Goal: Entertainment & Leisure: Consume media (video, audio)

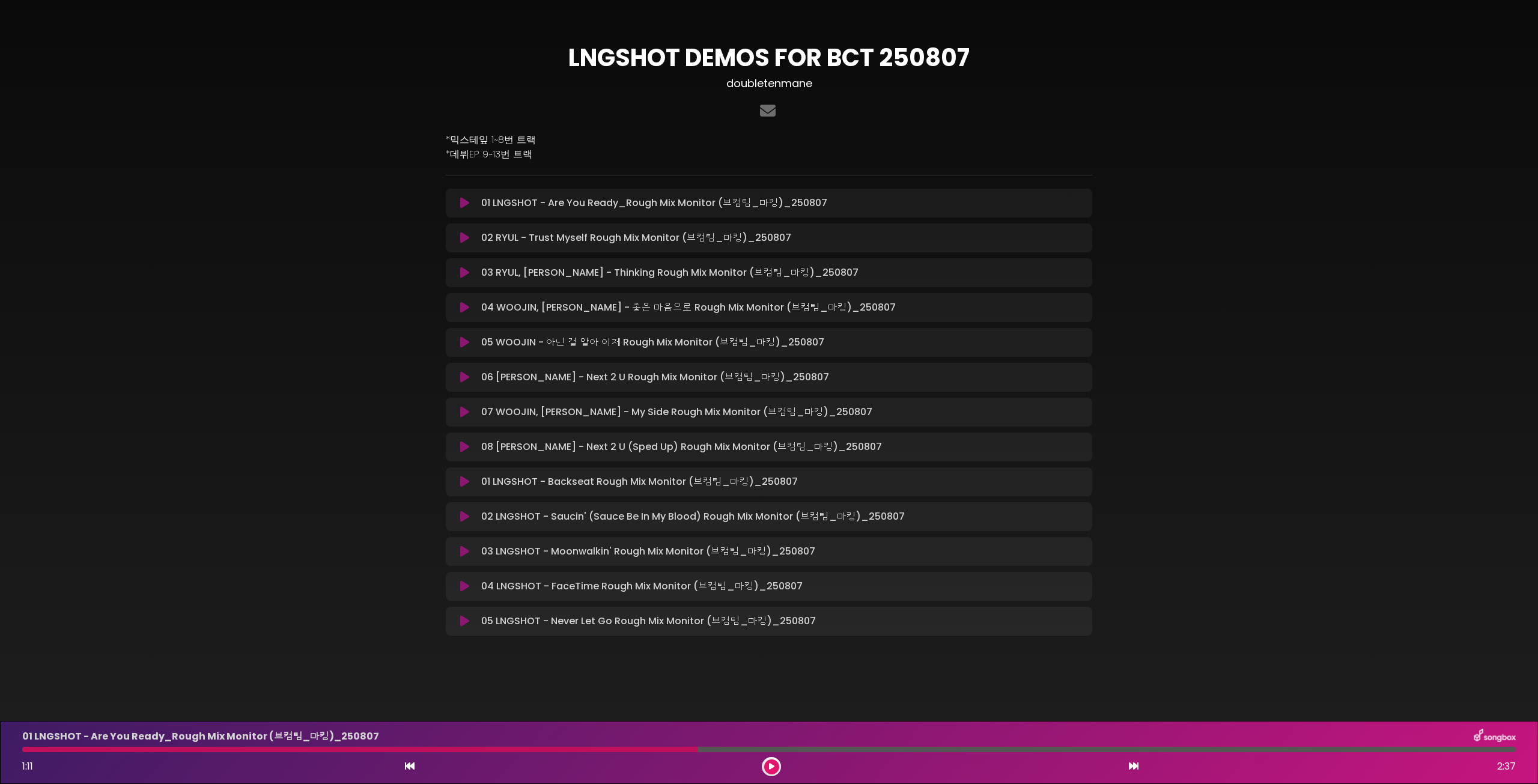
click at [469, 379] on icon at bounding box center [464, 377] width 9 height 12
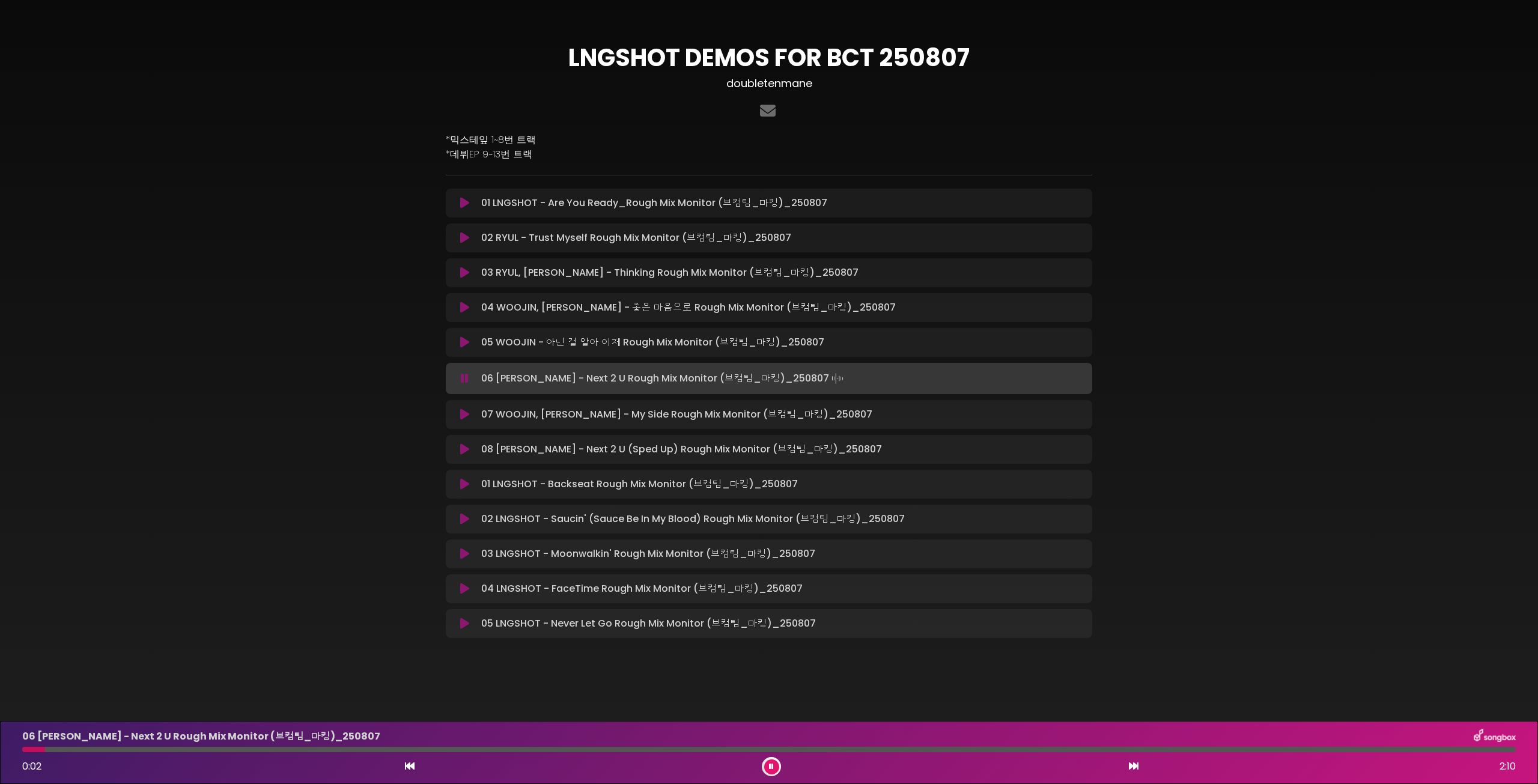
click at [464, 378] on icon at bounding box center [464, 379] width 8 height 12
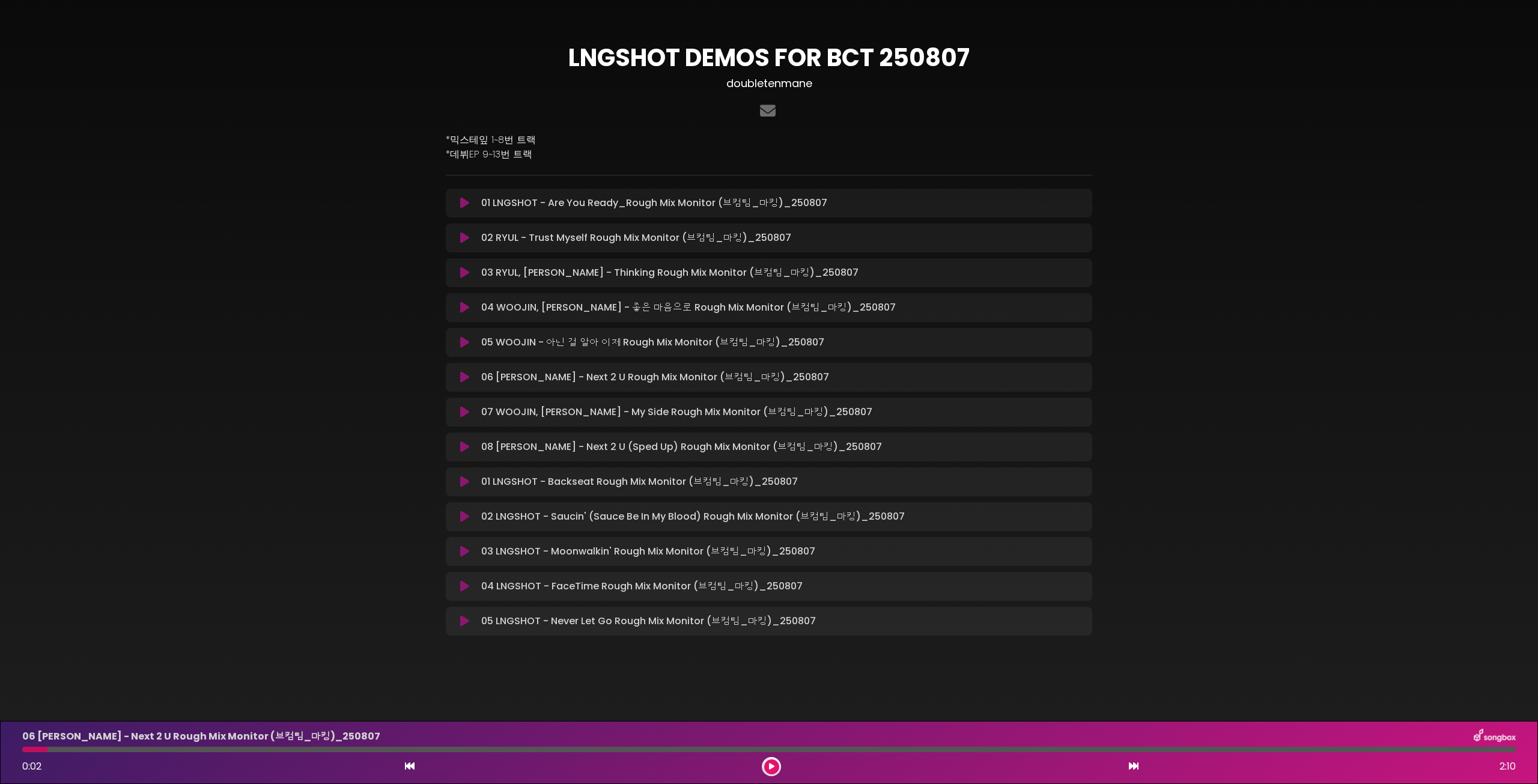
click at [471, 411] on button at bounding box center [464, 412] width 24 height 12
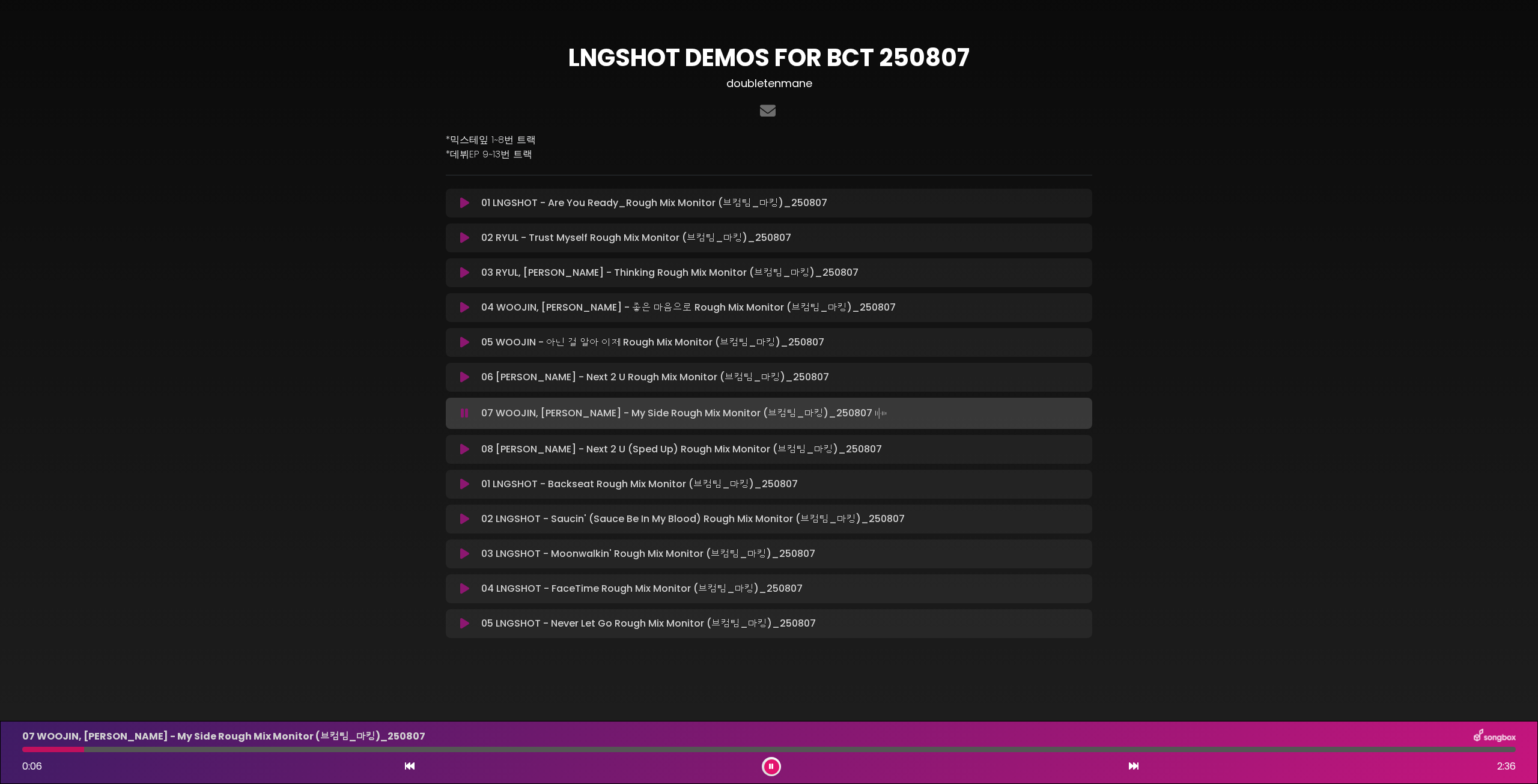
click at [779, 767] on div at bounding box center [771, 766] width 19 height 19
click at [776, 766] on button at bounding box center [771, 766] width 15 height 15
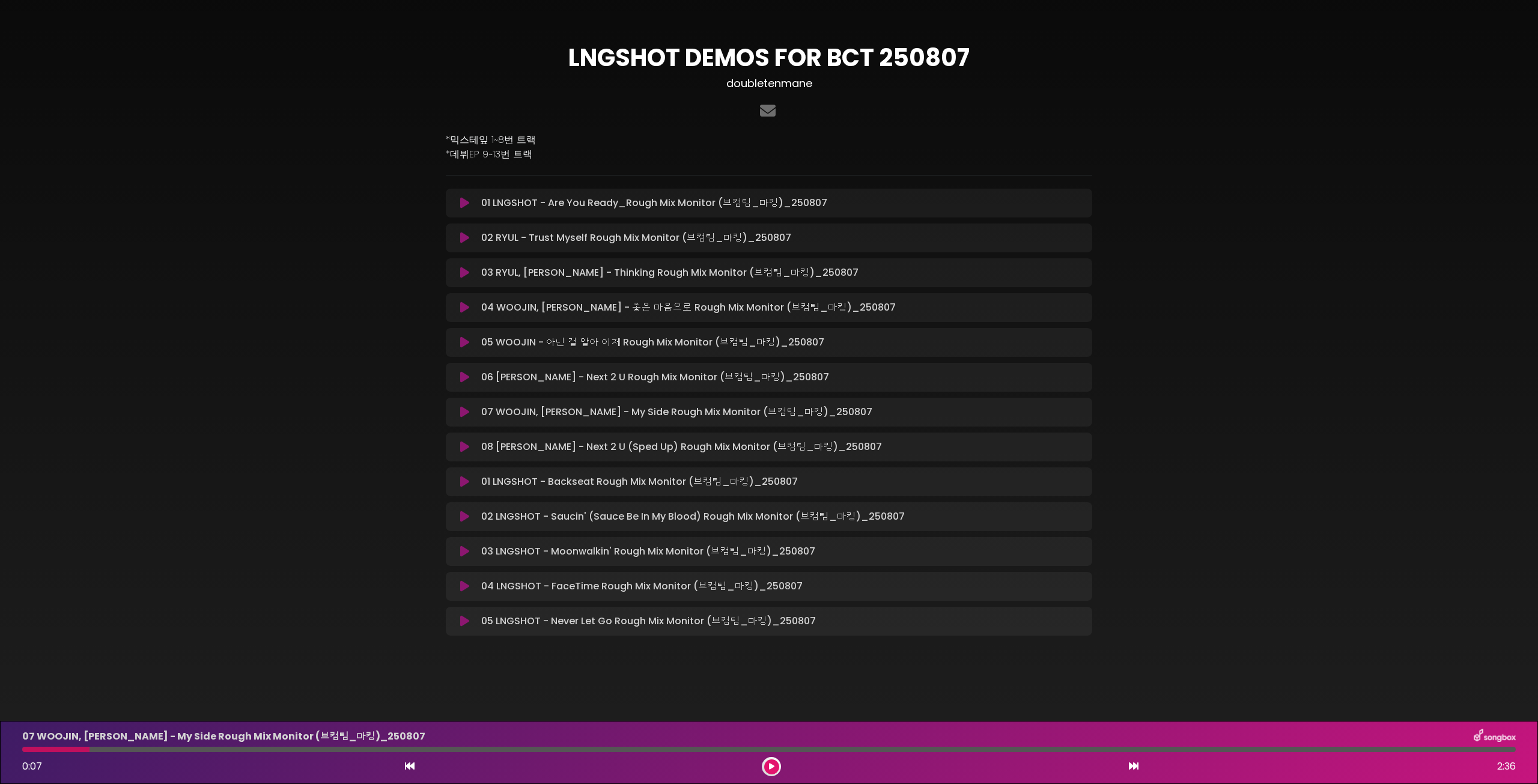
click at [492, 681] on div "LNGSHOT DEMOS FOR BCT 250807 doubletenmane" at bounding box center [769, 342] width 1538 height 684
click at [137, 618] on div "LNGSHOT DEMOS FOR BCT 250807 doubletenmane *믹스테잎 1~8번 트랙" at bounding box center [769, 335] width 1538 height 641
drag, startPoint x: 755, startPoint y: 482, endPoint x: 810, endPoint y: 487, distance: 55.2
click at [810, 487] on div "01 LNGSHOT - Backseat Rough Mix Monitor (브컴팀_마킹)_250807 Loading Track..." at bounding box center [781, 482] width 609 height 15
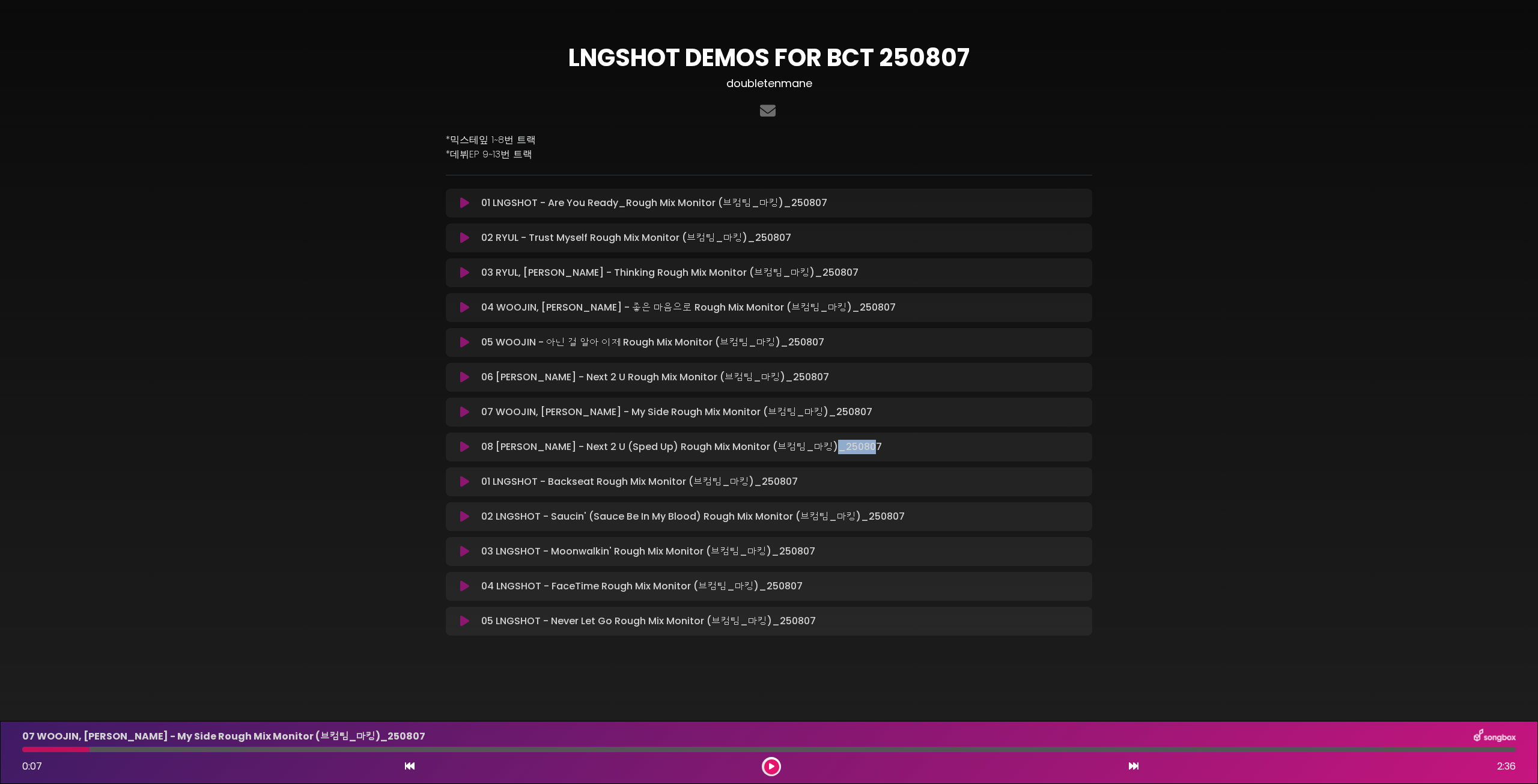
drag, startPoint x: 824, startPoint y: 443, endPoint x: 870, endPoint y: 446, distance: 46.1
click at [870, 446] on div "08 [PERSON_NAME] - Next 2 U (Sped Up) Rough Mix Monitor (브컴팀_마킹)_250807…" at bounding box center [781, 447] width 609 height 15
drag, startPoint x: 780, startPoint y: 413, endPoint x: 840, endPoint y: 417, distance: 60.1
click at [840, 417] on div "07 WOOJIN, [PERSON_NAME] - My Side Rough Mix Monitor (브컴팀_마킹)_250807 Lo…" at bounding box center [781, 412] width 609 height 15
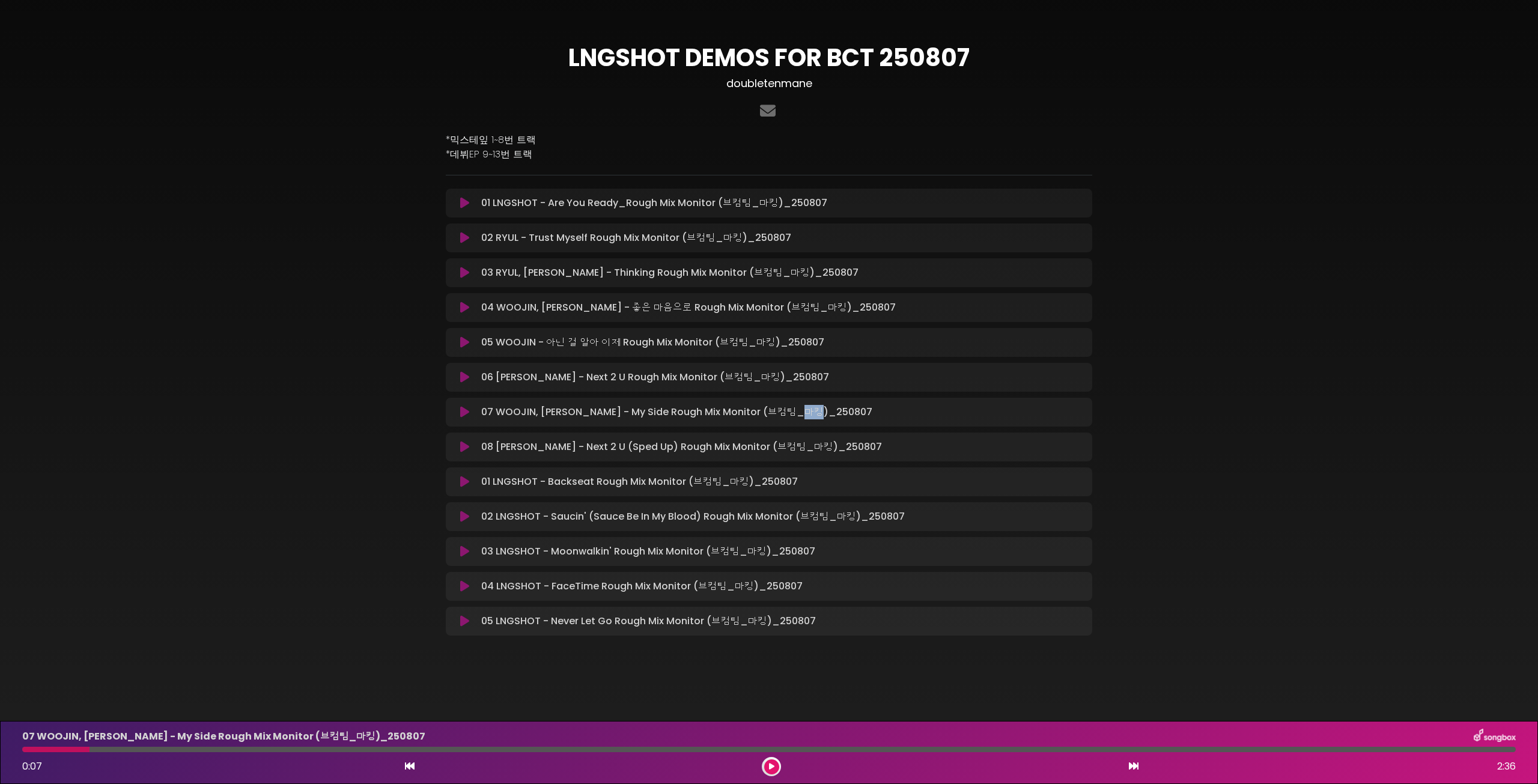
click at [840, 417] on div "07 WOOJIN, [PERSON_NAME] - My Side Rough Mix Monitor (브컴팀_마킹)_250807 Lo…" at bounding box center [781, 412] width 609 height 15
